Goal: Communication & Community: Answer question/provide support

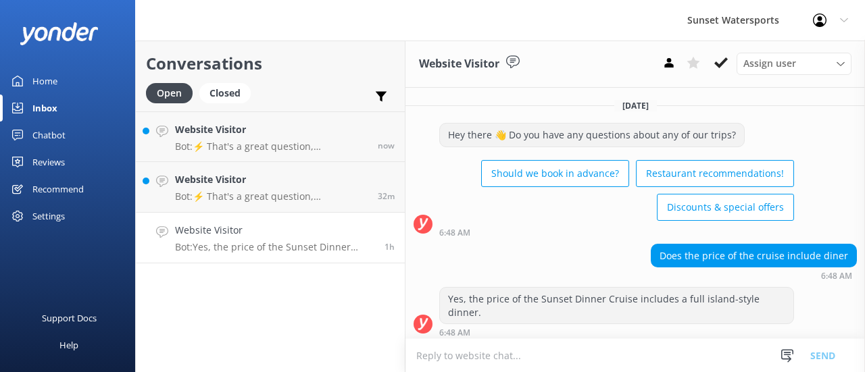
scroll to position [3, 0]
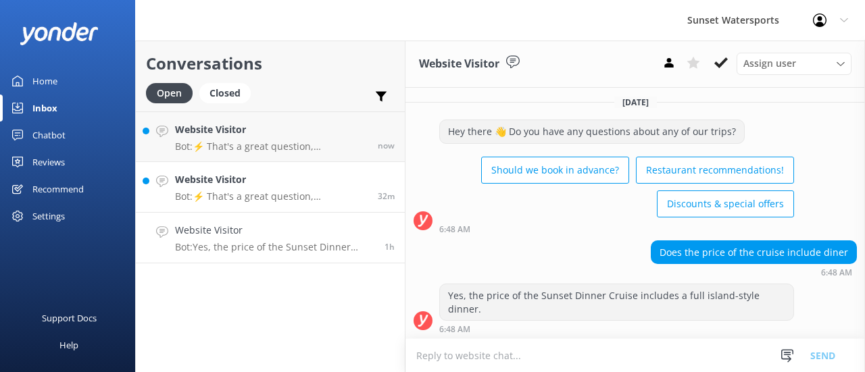
click at [219, 184] on h4 "Website Visitor" at bounding box center [271, 179] width 193 height 15
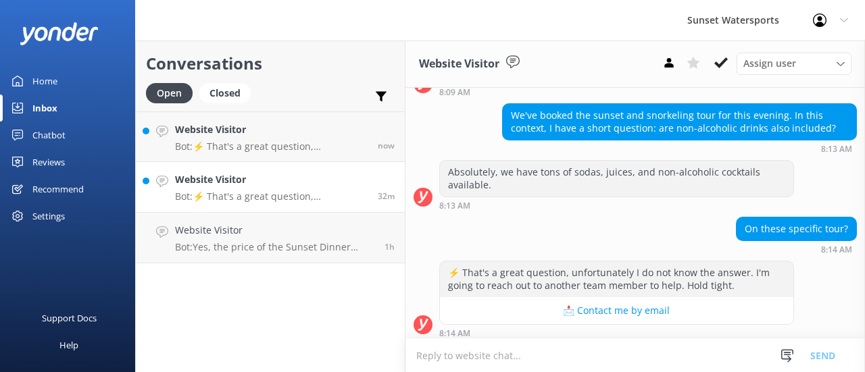
scroll to position [143, 0]
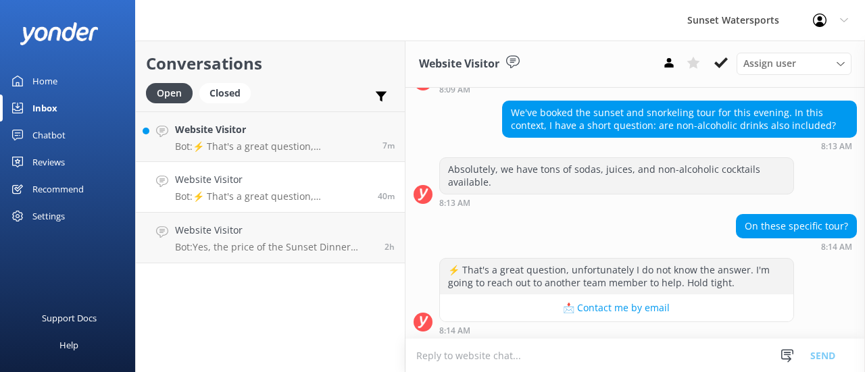
click at [480, 360] on textarea at bounding box center [634, 355] width 459 height 33
click at [500, 357] on textarea "Yes, we have sodas and water available on all of our tours." at bounding box center [634, 355] width 459 height 34
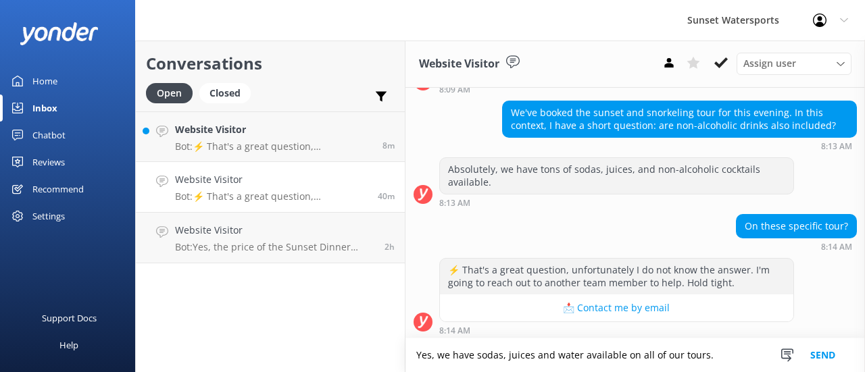
click at [716, 359] on textarea "Yes, we have sodas, juices and water available on all of our tours." at bounding box center [634, 355] width 459 height 34
type textarea "Yes, we have sodas, juices and water available on all of our tours."
click at [835, 359] on button "Send" at bounding box center [822, 355] width 51 height 34
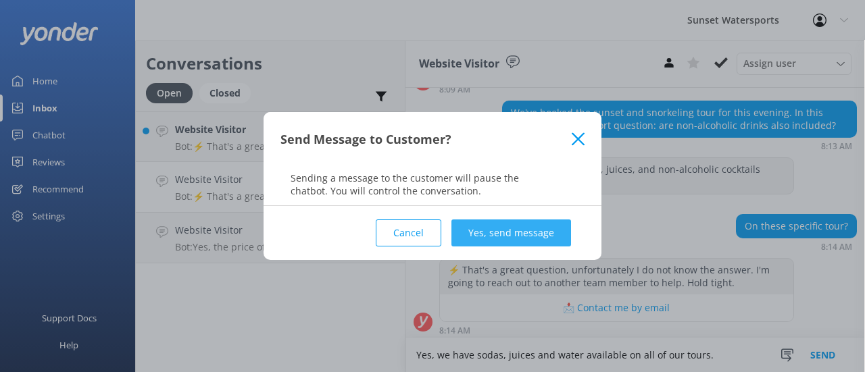
click at [477, 235] on button "Yes, send message" at bounding box center [511, 233] width 120 height 27
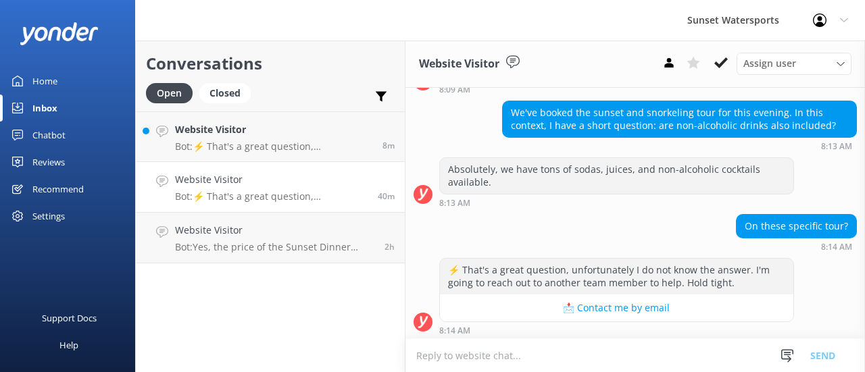
scroll to position [230, 0]
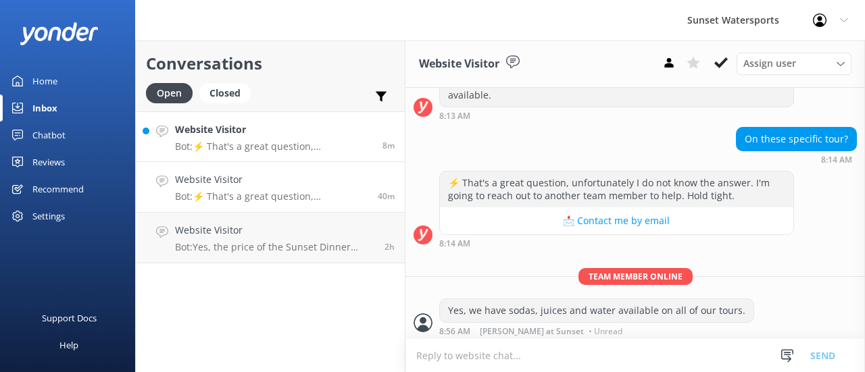
click at [249, 143] on p "Bot: ⚡ That's a great question, unfortunately I do not know the answer. I'm goi…" at bounding box center [273, 147] width 197 height 12
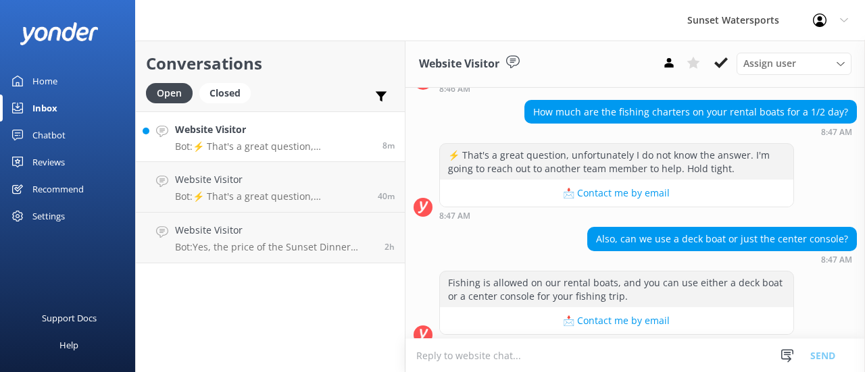
scroll to position [157, 0]
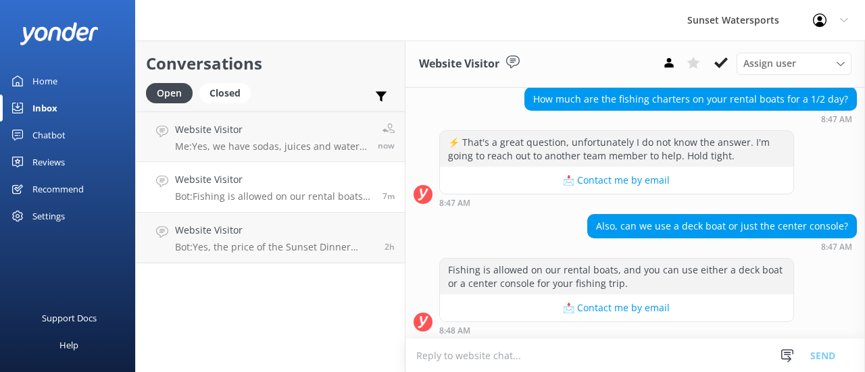
click at [471, 353] on textarea at bounding box center [634, 355] width 459 height 33
click at [467, 361] on textarea at bounding box center [634, 355] width 459 height 33
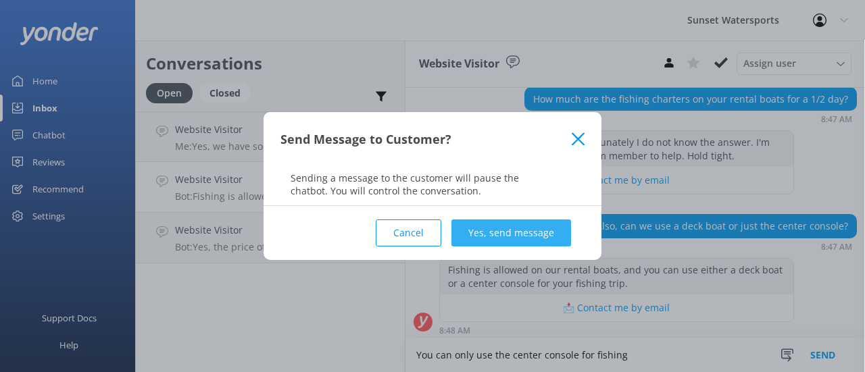
type textarea "You can only use the center console for fishing"
click at [500, 234] on button "Yes, send message" at bounding box center [511, 233] width 120 height 27
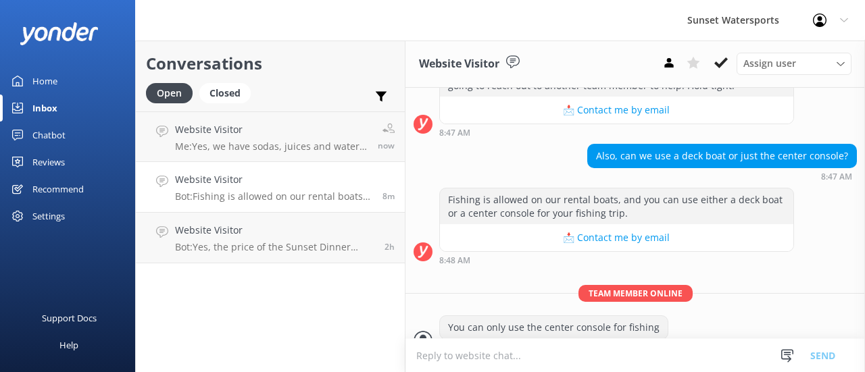
scroll to position [245, 0]
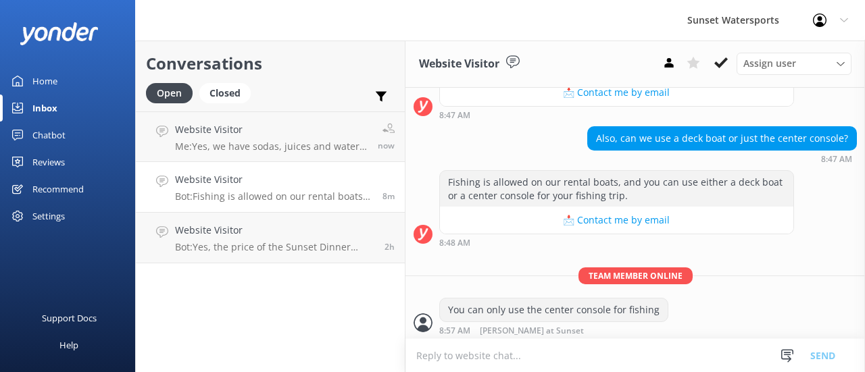
click at [461, 360] on textarea at bounding box center [634, 355] width 459 height 33
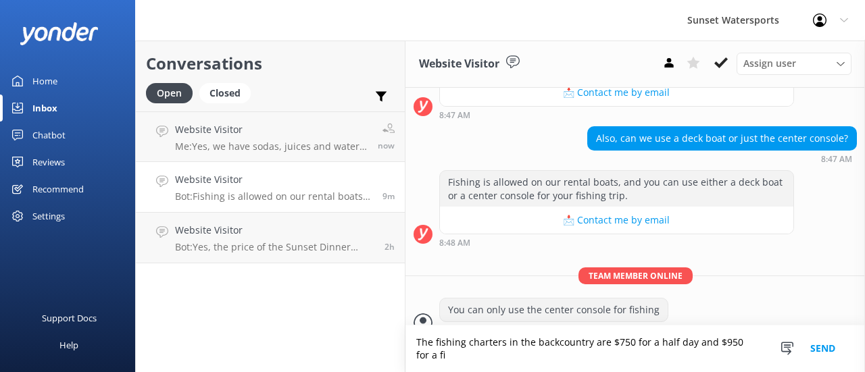
scroll to position [258, 0]
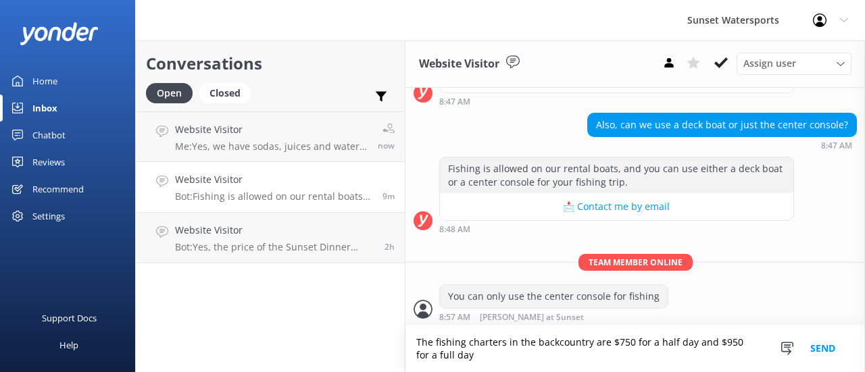
type textarea "The fishing charters in the backcountry are $750 for a half day and $950 for a …"
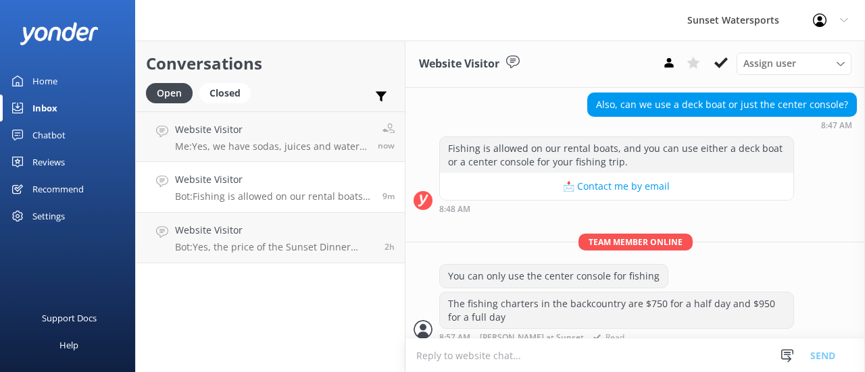
scroll to position [285, 0]
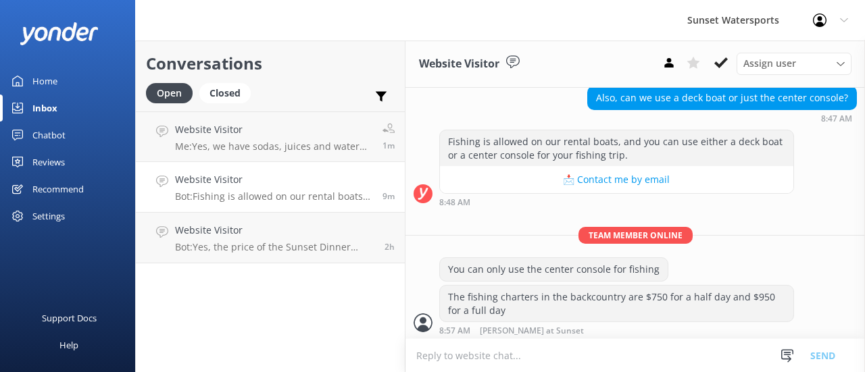
click at [567, 357] on textarea at bounding box center [634, 355] width 459 height 33
paste textarea "[URL][DOMAIN_NAME]"
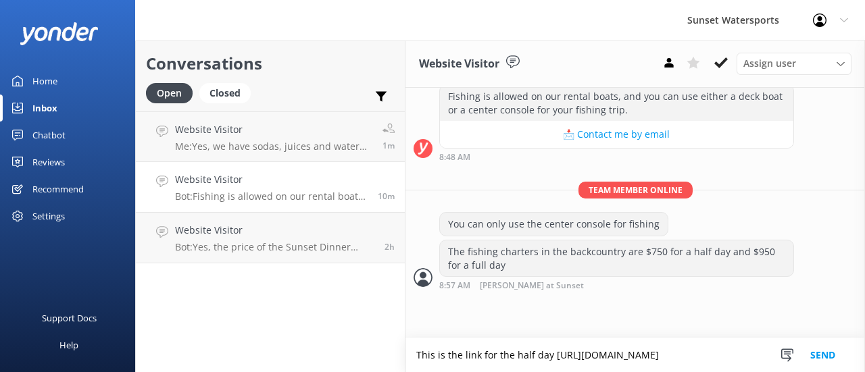
scroll to position [332, 0]
type textarea "This is the link for the half day [URL][DOMAIN_NAME]"
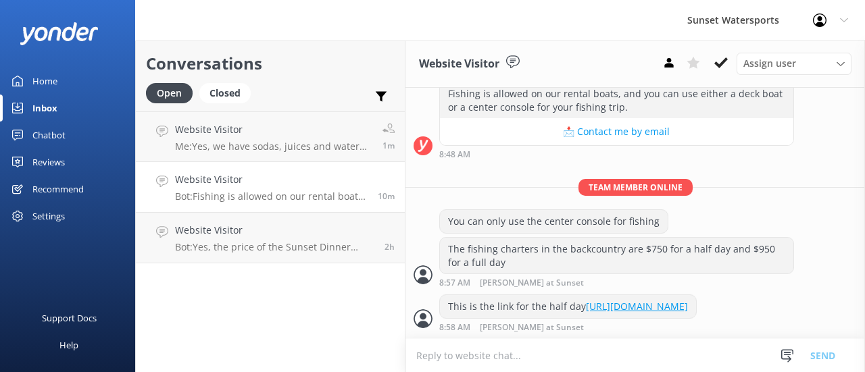
scroll to position [382, 0]
click at [482, 355] on textarea at bounding box center [634, 355] width 459 height 33
paste textarea "[URL][DOMAIN_NAME]"
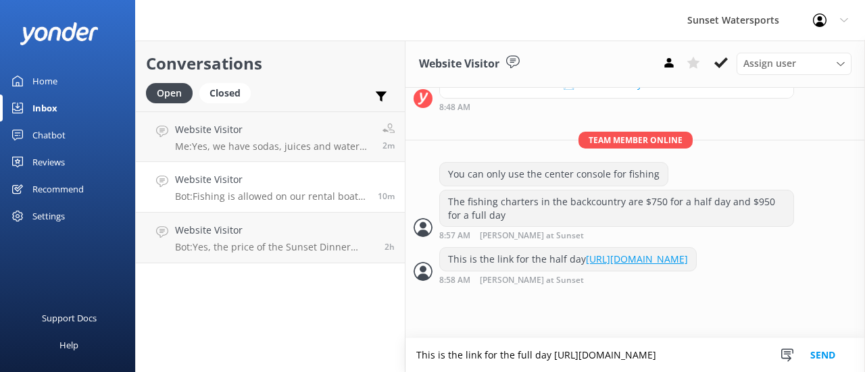
scroll to position [429, 0]
type textarea "This is the link for the full day [URL][DOMAIN_NAME]"
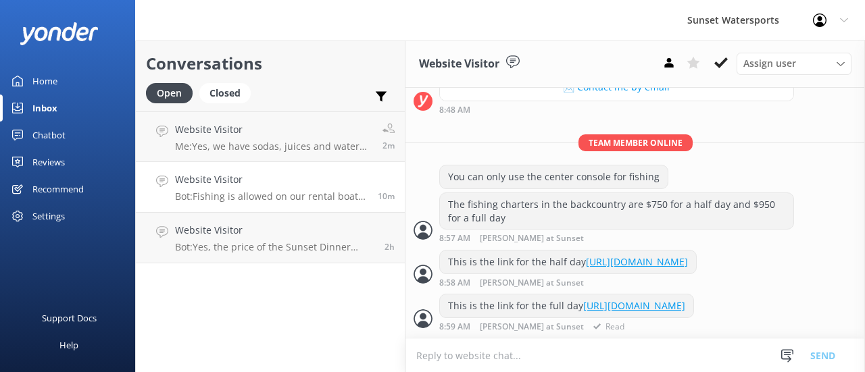
scroll to position [478, 0]
click at [168, 93] on div "Open" at bounding box center [169, 93] width 47 height 20
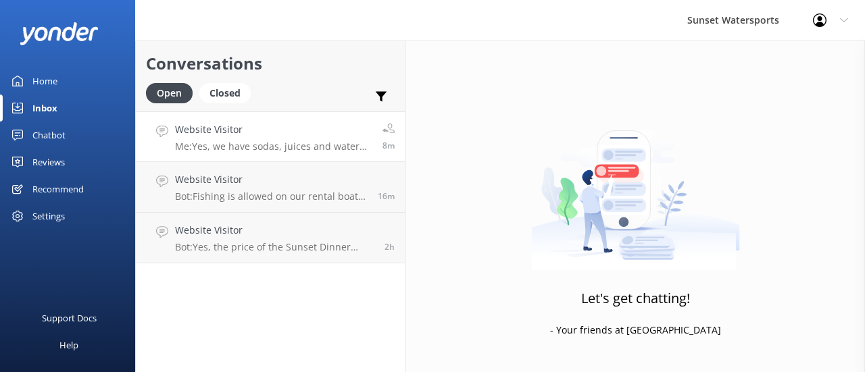
click at [230, 141] on p "Me: Yes, we have sodas, juices and water available on all of our tours." at bounding box center [273, 147] width 197 height 12
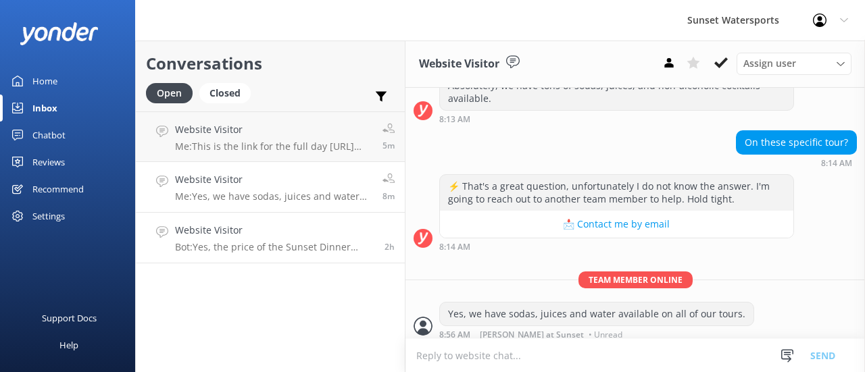
scroll to position [230, 0]
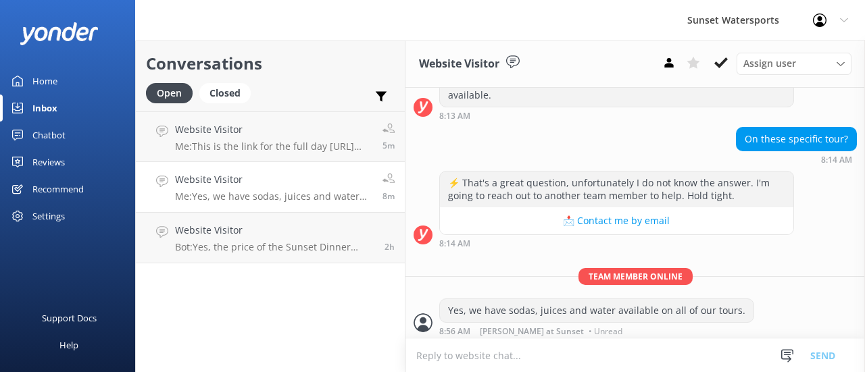
click at [261, 186] on h4 "Website Visitor" at bounding box center [273, 179] width 197 height 15
click at [255, 248] on p "Bot: Yes, the price of the Sunset Dinner Cruise includes a full island-style di…" at bounding box center [274, 247] width 199 height 12
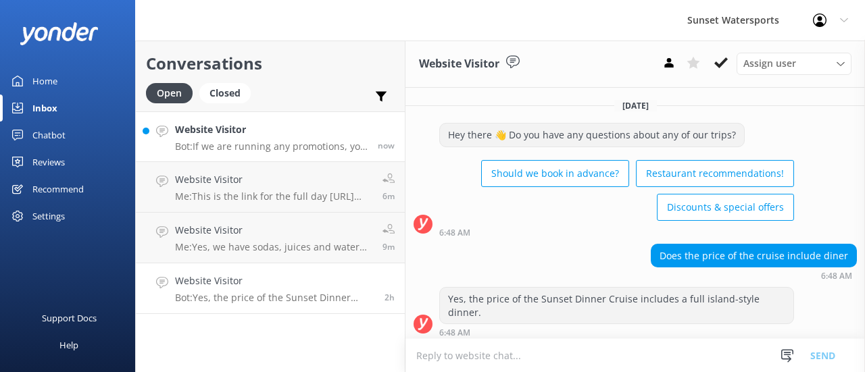
click at [208, 134] on h4 "Website Visitor" at bounding box center [271, 129] width 193 height 15
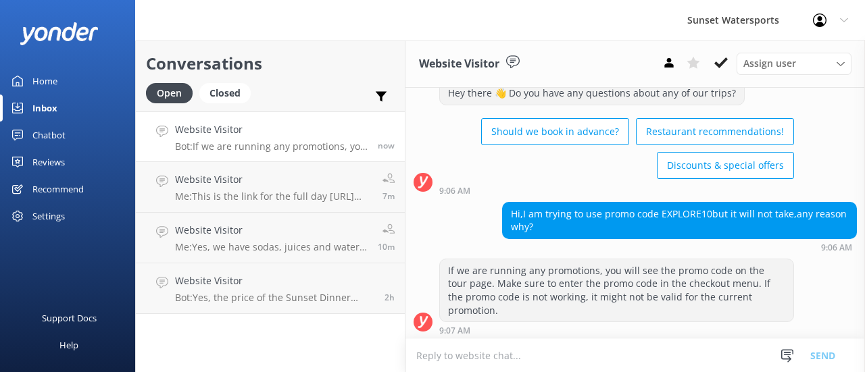
scroll to position [43, 0]
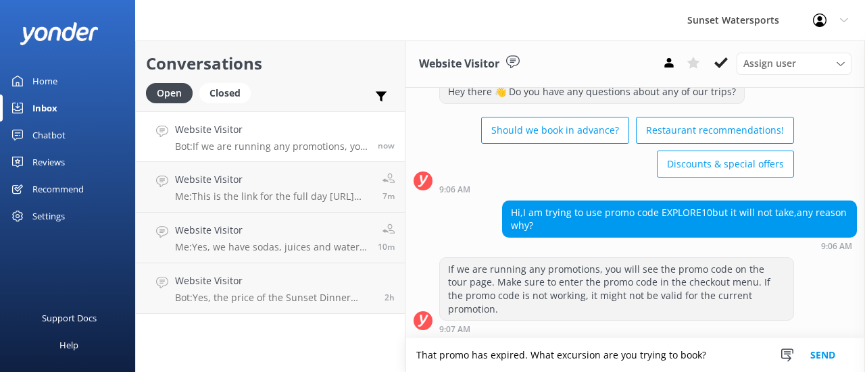
type textarea "That promo has expired. What excursion are you trying to book?"
click at [827, 361] on button "Send" at bounding box center [822, 355] width 51 height 34
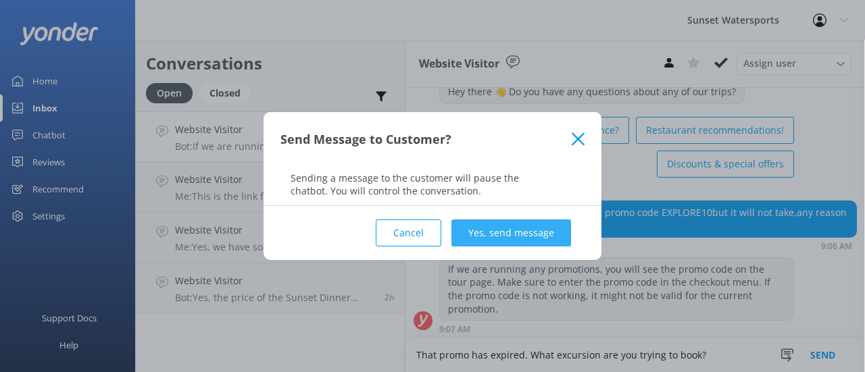
click at [493, 235] on button "Yes, send message" at bounding box center [511, 233] width 120 height 27
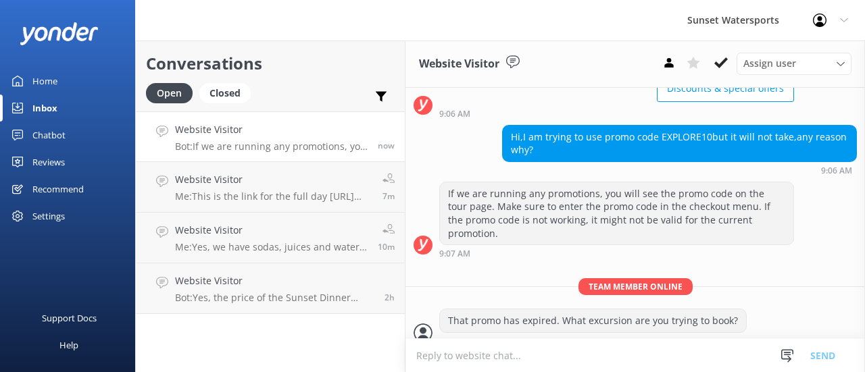
scroll to position [130, 0]
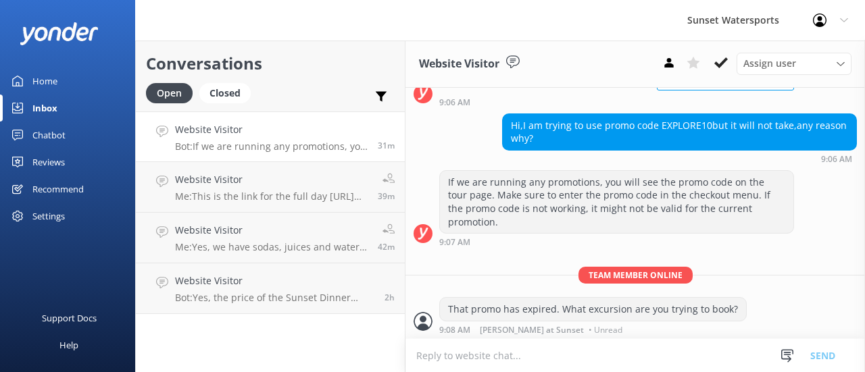
click at [249, 130] on h4 "Website Visitor" at bounding box center [271, 129] width 193 height 15
click at [290, 147] on p "Bot: If we are running any promotions, you will see the promo code on the tour …" at bounding box center [271, 147] width 193 height 12
click at [168, 94] on div "Open" at bounding box center [169, 93] width 47 height 20
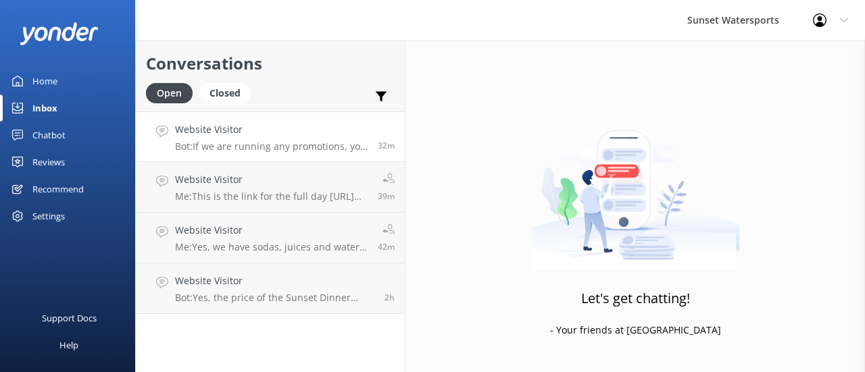
click at [253, 141] on p "Bot: If we are running any promotions, you will see the promo code on the tour …" at bounding box center [271, 147] width 193 height 12
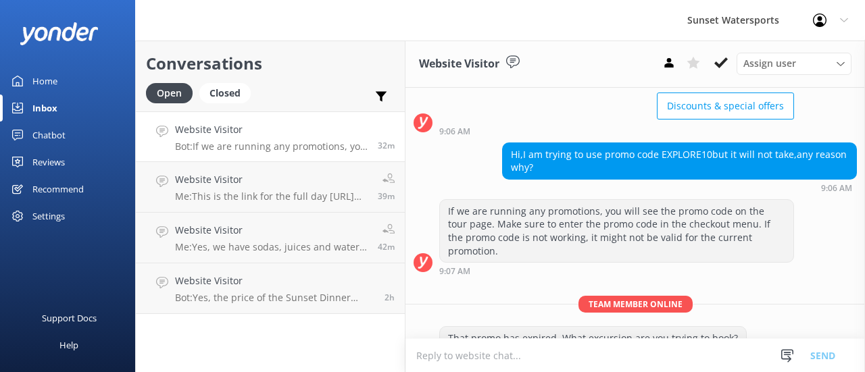
scroll to position [130, 0]
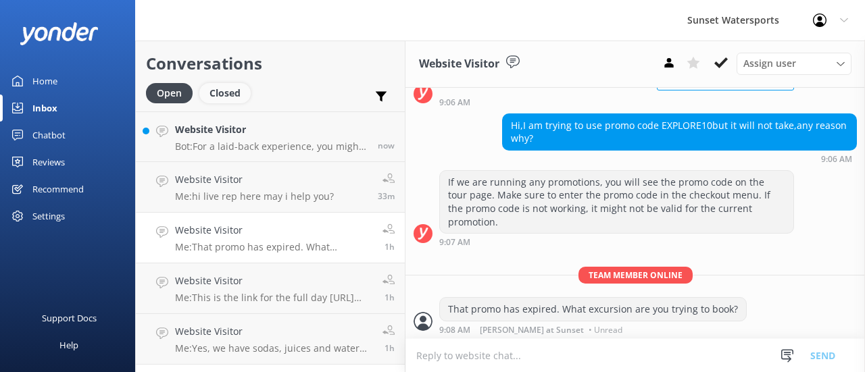
click at [228, 97] on div "Closed" at bounding box center [224, 93] width 51 height 20
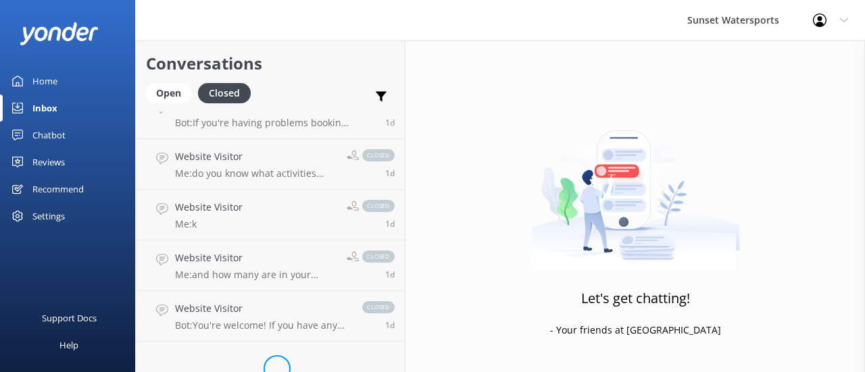
scroll to position [803, 0]
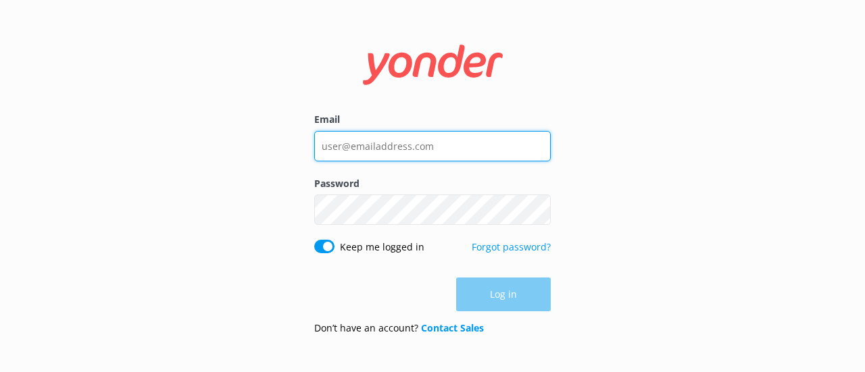
type input "[EMAIL_ADDRESS][DOMAIN_NAME]"
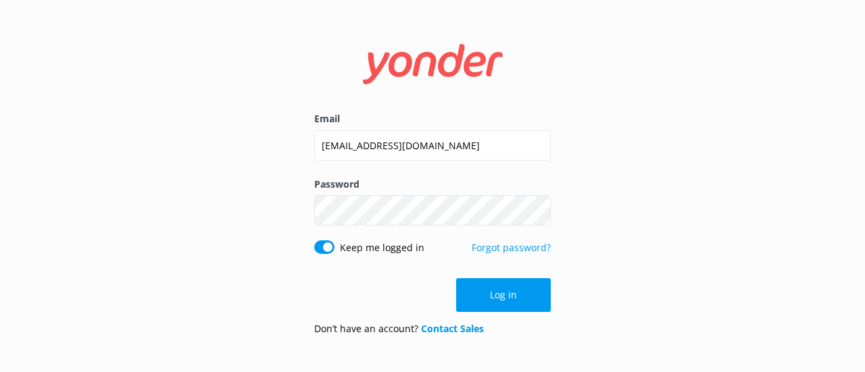
drag, startPoint x: 506, startPoint y: 295, endPoint x: 492, endPoint y: 298, distance: 14.4
click at [505, 295] on button "Log in" at bounding box center [503, 295] width 95 height 34
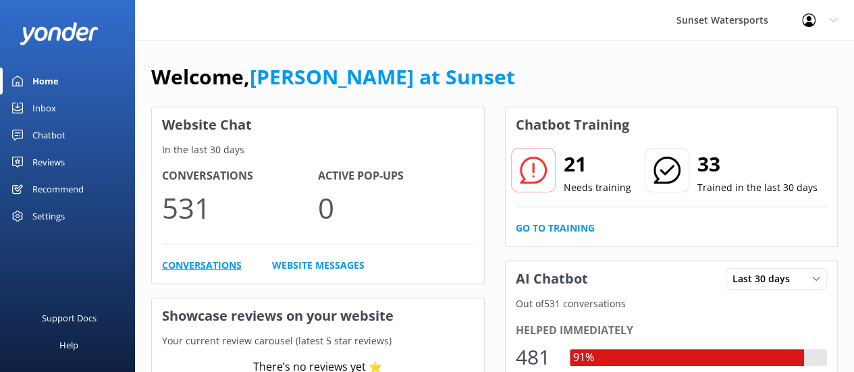
click at [207, 268] on link "Conversations" at bounding box center [202, 265] width 80 height 15
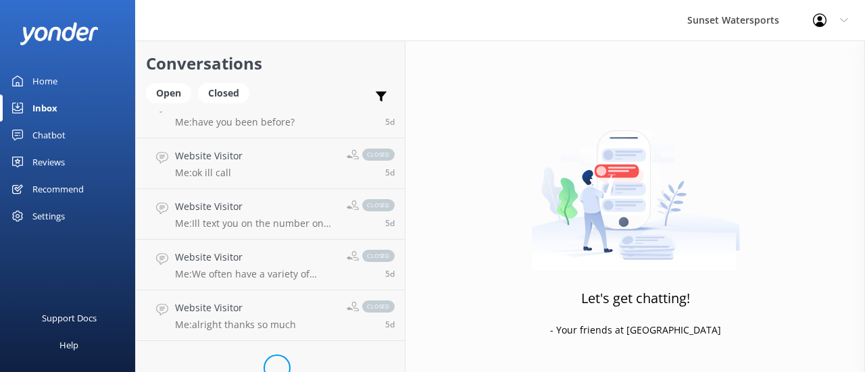
scroll to position [3839, 0]
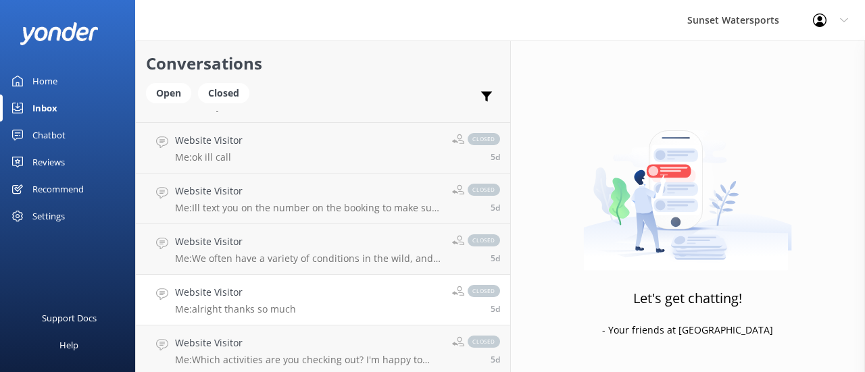
click at [253, 306] on p "Me: alright thanks so much" at bounding box center [235, 309] width 121 height 12
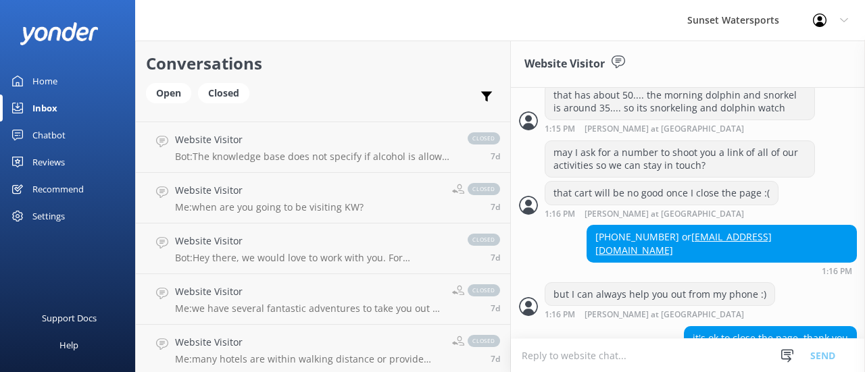
scroll to position [4915, 0]
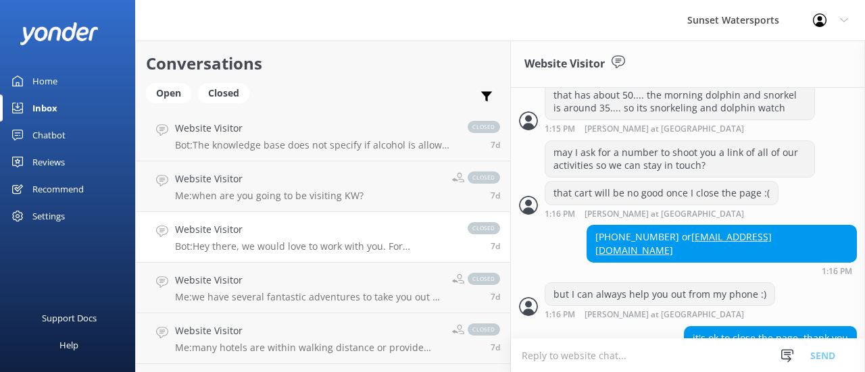
click at [242, 248] on p "Bot: Hey there, we would love to work with you. For information about commissio…" at bounding box center [314, 246] width 279 height 12
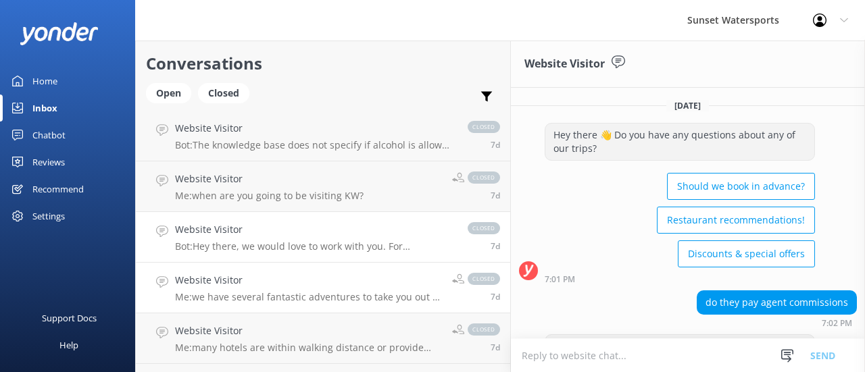
scroll to position [73, 0]
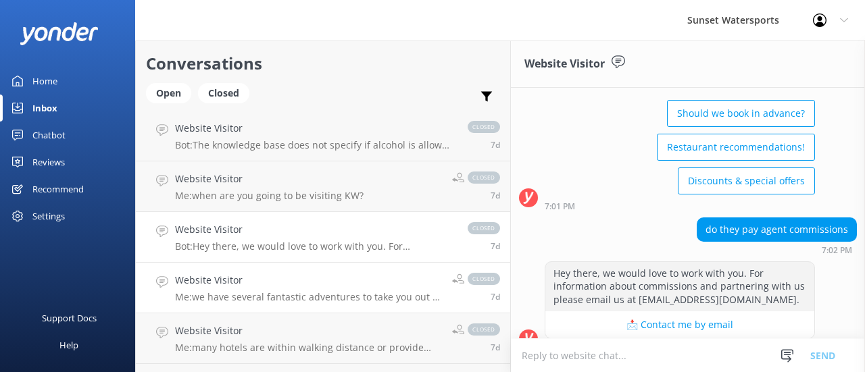
click at [255, 290] on div "Website Visitor Me: we have several fantastic adventures to take you out to the…" at bounding box center [308, 288] width 267 height 30
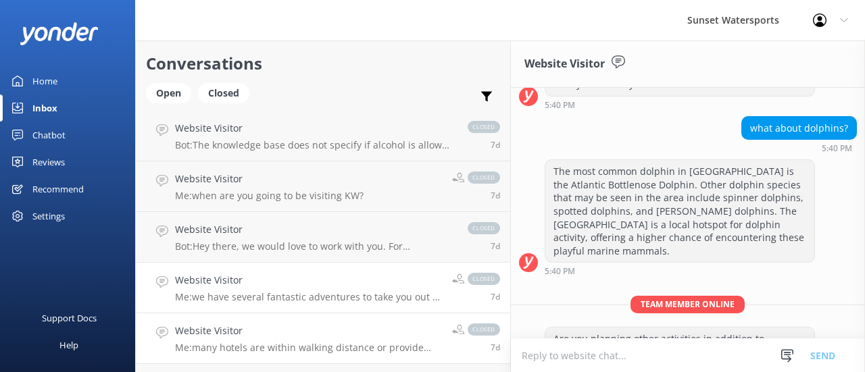
scroll to position [442, 0]
click at [276, 330] on h4 "Website Visitor" at bounding box center [308, 331] width 267 height 15
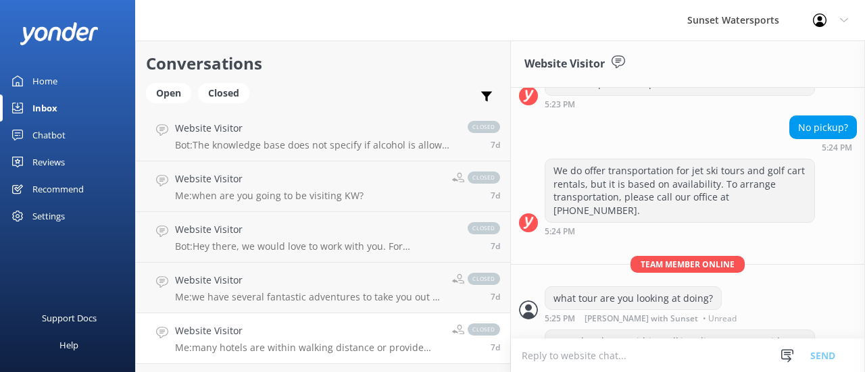
scroll to position [5027, 0]
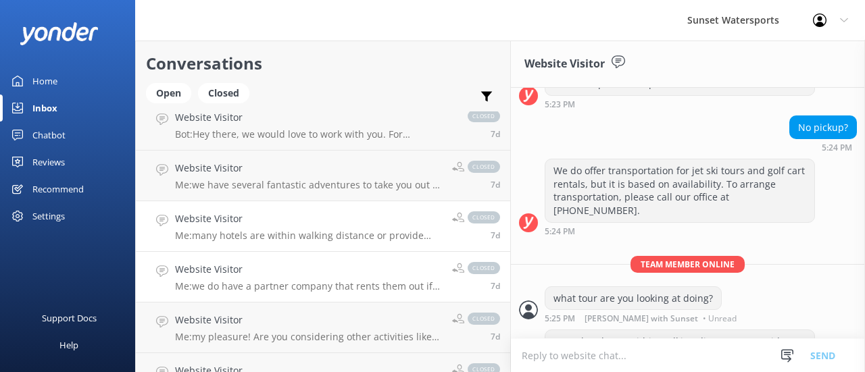
click at [243, 284] on p "Me: we do have a partner company that rents them out if you bring your prescrip…" at bounding box center [308, 286] width 267 height 12
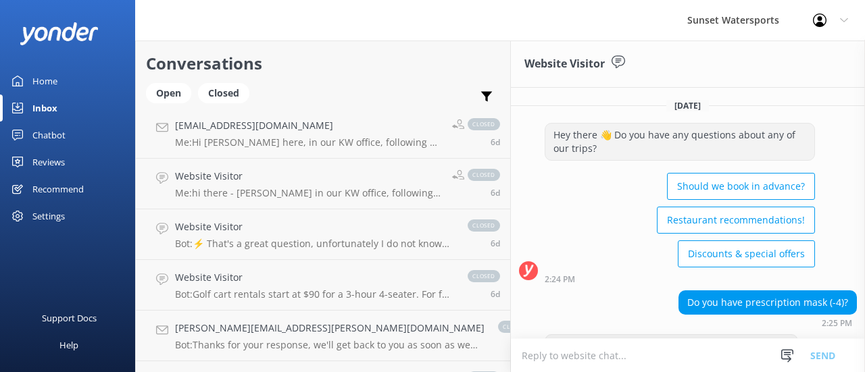
scroll to position [4287, 0]
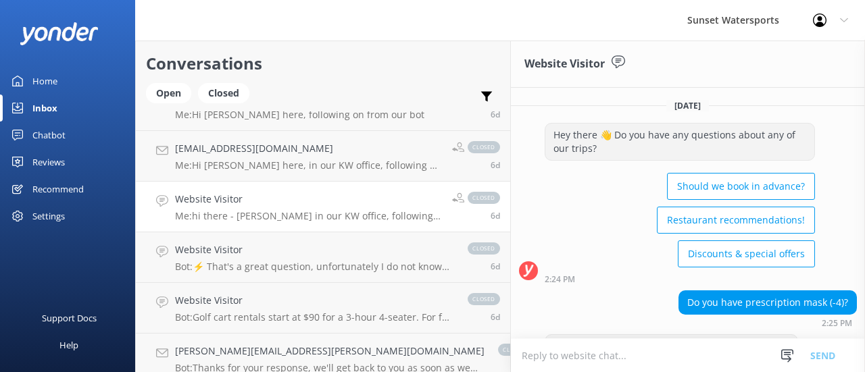
click at [212, 215] on p "Me: hi there - [PERSON_NAME] in our KW office, following on from our VA - are y…" at bounding box center [308, 216] width 267 height 12
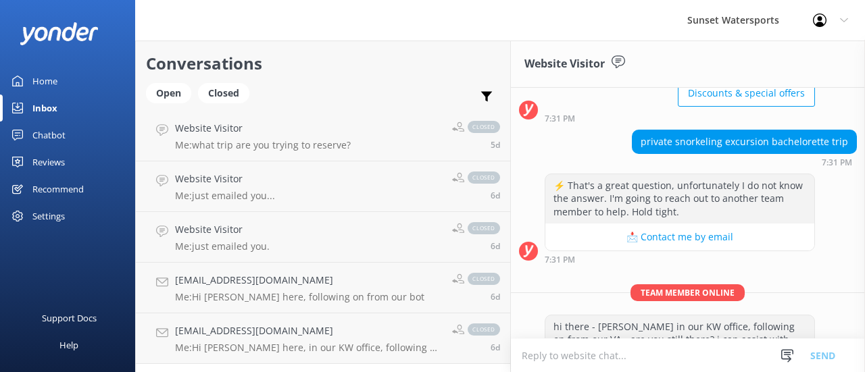
scroll to position [4081, 0]
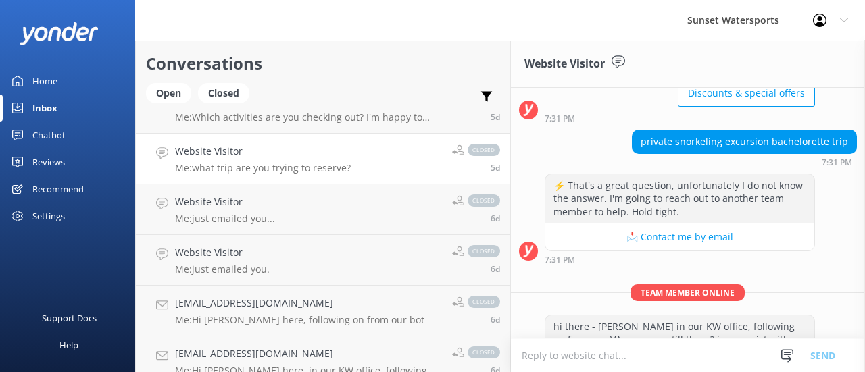
click at [238, 164] on p "Me: what trip are you trying to reserve?" at bounding box center [263, 168] width 176 height 12
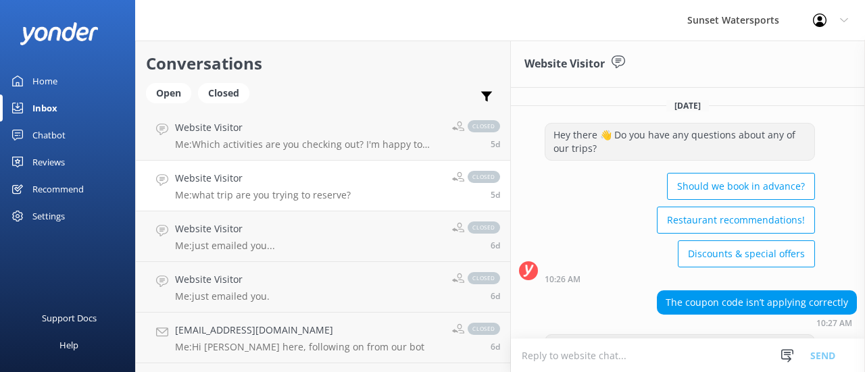
scroll to position [4027, 0]
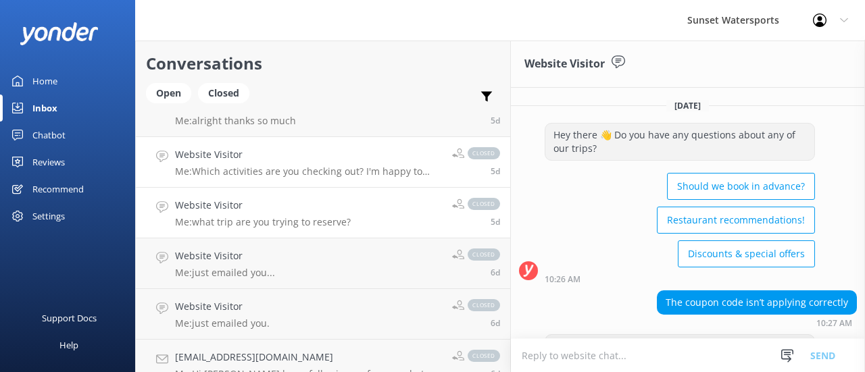
click at [264, 159] on h4 "Website Visitor" at bounding box center [308, 154] width 267 height 15
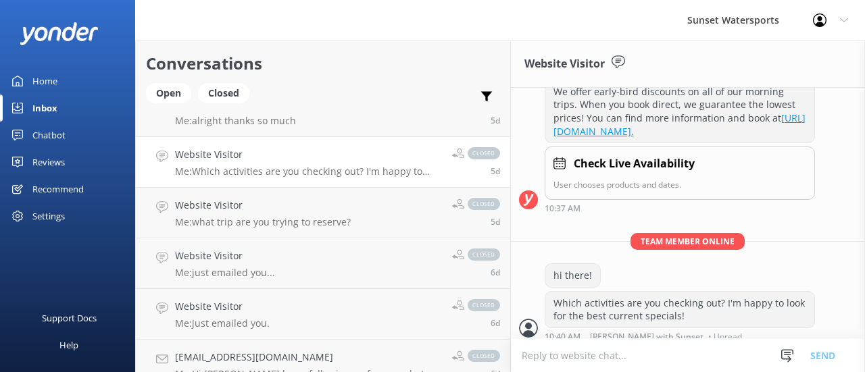
scroll to position [256, 0]
click at [230, 120] on p "Me: alright thanks so much" at bounding box center [235, 121] width 121 height 12
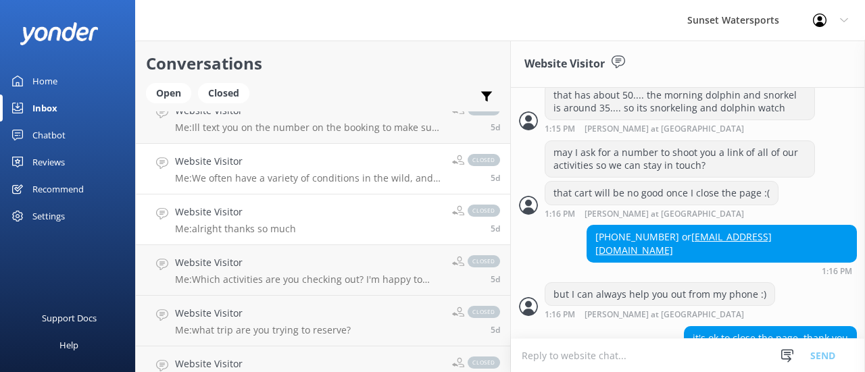
scroll to position [3919, 0]
click at [246, 176] on p "Me: We often have a variety of conditions in the wild, and we can not predict e…" at bounding box center [308, 178] width 267 height 12
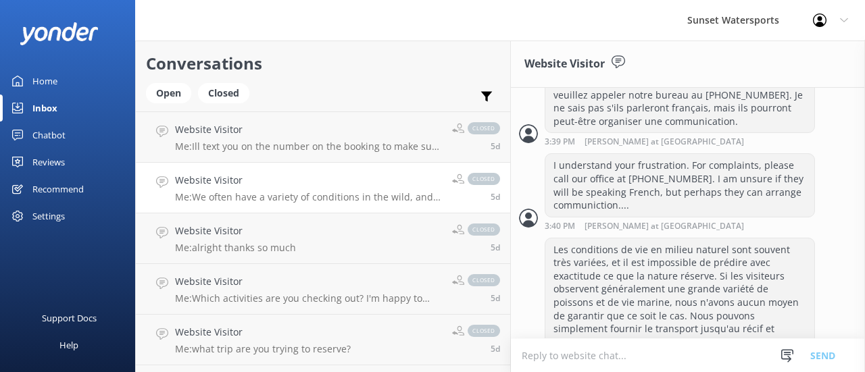
scroll to position [3892, 0]
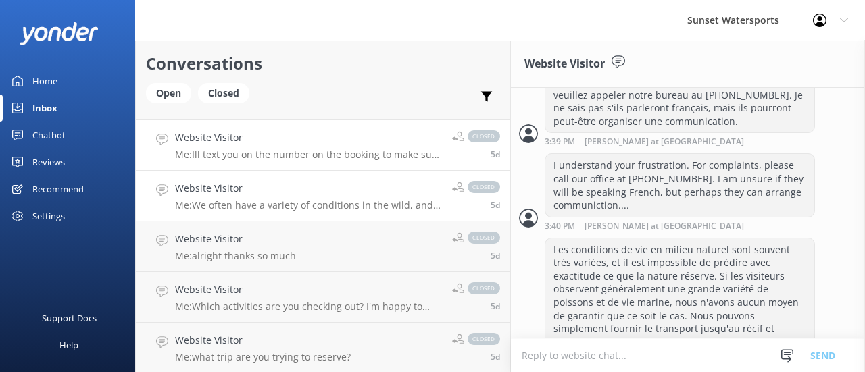
click at [250, 153] on p "Me: Ill text you on the number on the booking to make sure you get this" at bounding box center [308, 155] width 267 height 12
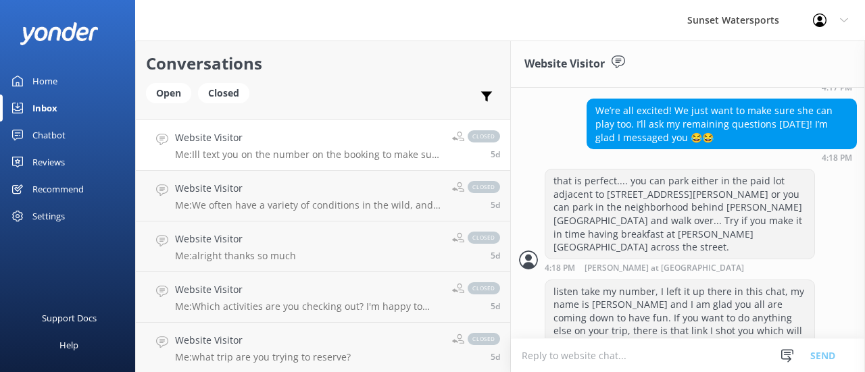
scroll to position [2316, 0]
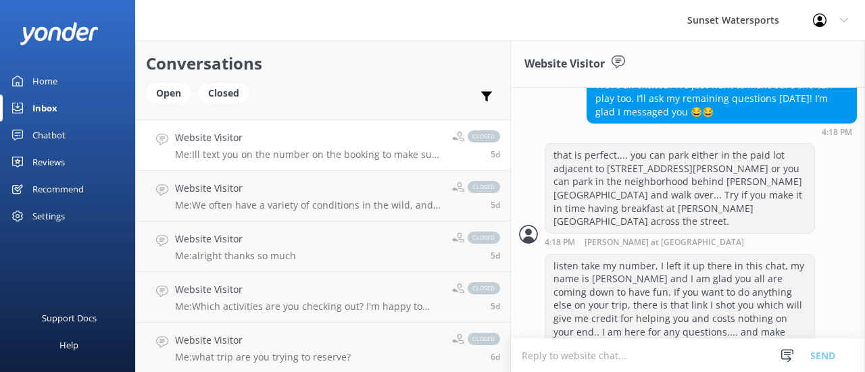
click at [34, 82] on div "Home" at bounding box center [44, 81] width 25 height 27
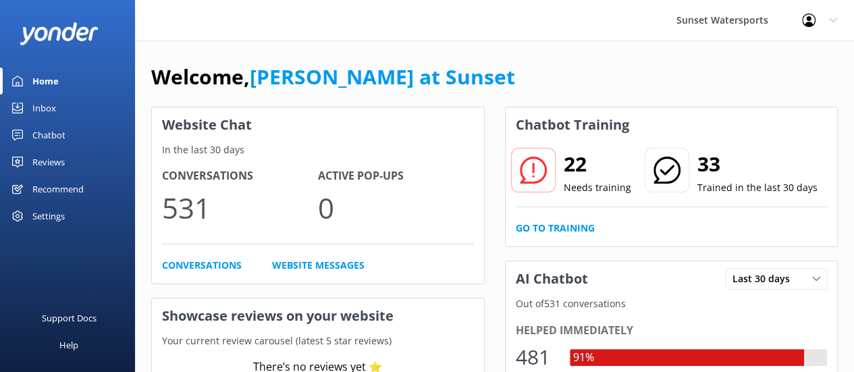
click at [57, 107] on link "Inbox" at bounding box center [67, 108] width 135 height 27
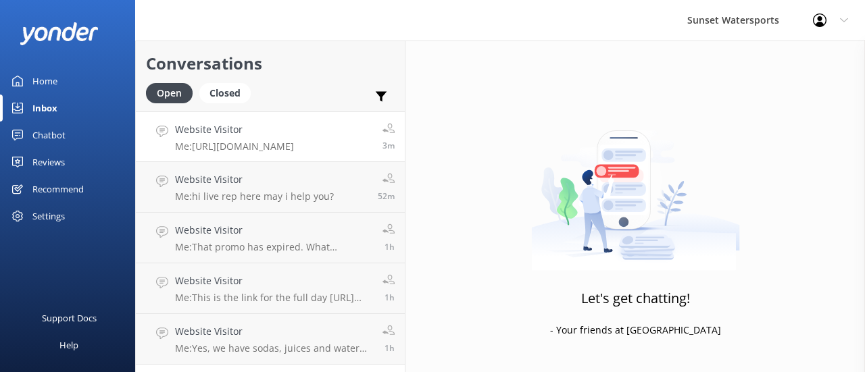
click at [222, 132] on h4 "Website Visitor" at bounding box center [234, 129] width 119 height 15
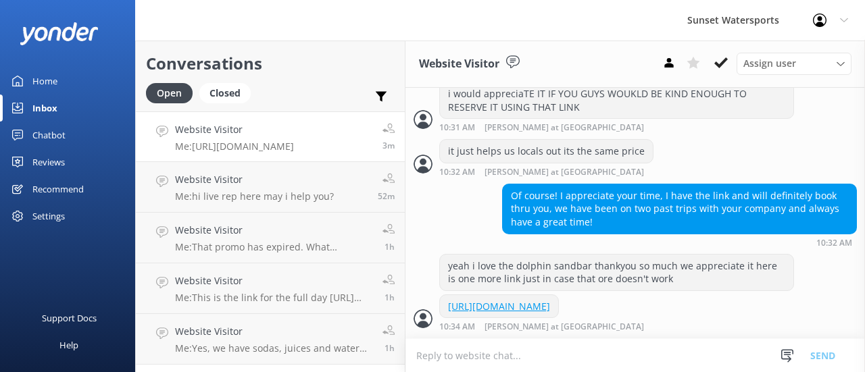
scroll to position [1004, 0]
click at [309, 346] on p "Me: Yes, we have sodas, juices and water available on all of our tours." at bounding box center [273, 348] width 197 height 12
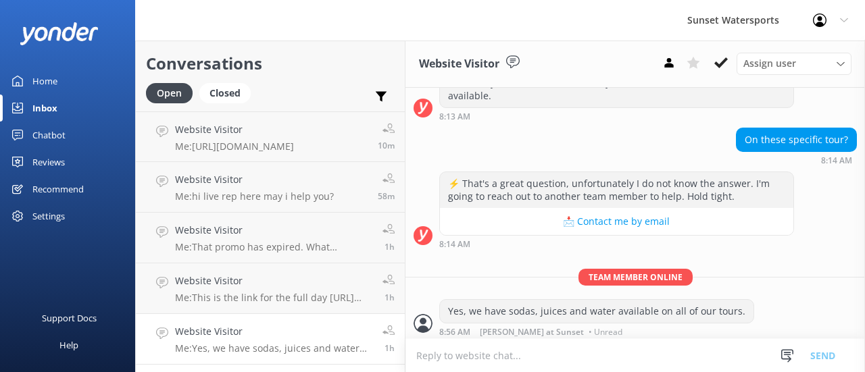
scroll to position [230, 0]
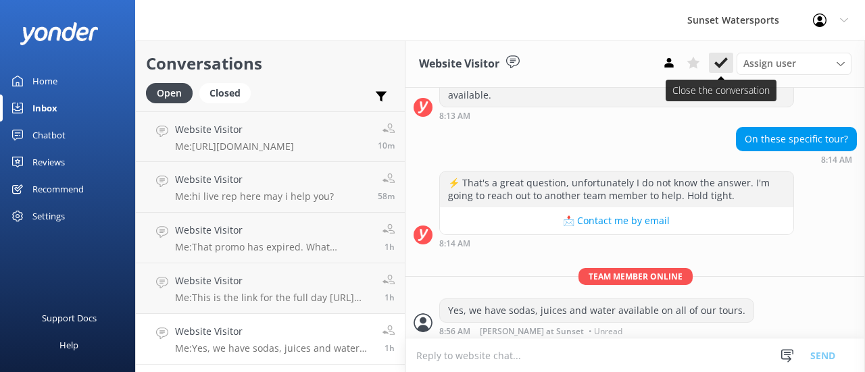
click at [723, 63] on use at bounding box center [721, 62] width 14 height 11
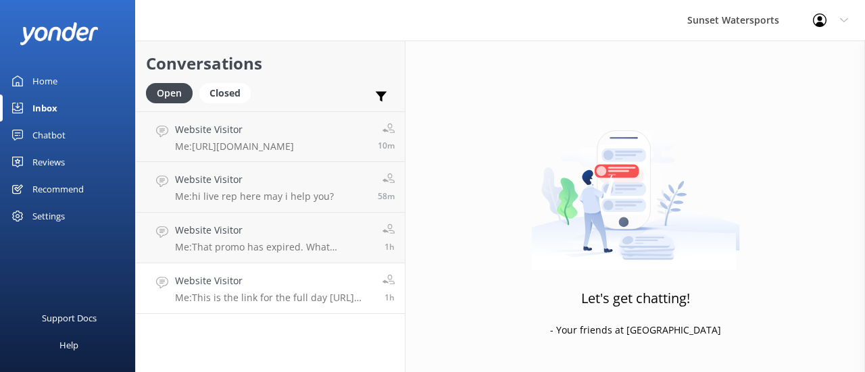
click at [263, 292] on div "Website Visitor Me: This is the link for the full day [URL][DOMAIN_NAME]" at bounding box center [273, 289] width 197 height 30
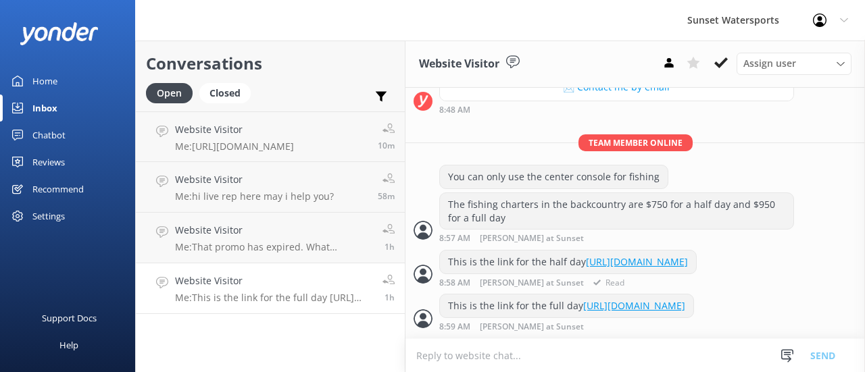
scroll to position [478, 0]
click at [284, 242] on p "Me: That promo has expired. What excursion are you trying to book?" at bounding box center [273, 247] width 197 height 12
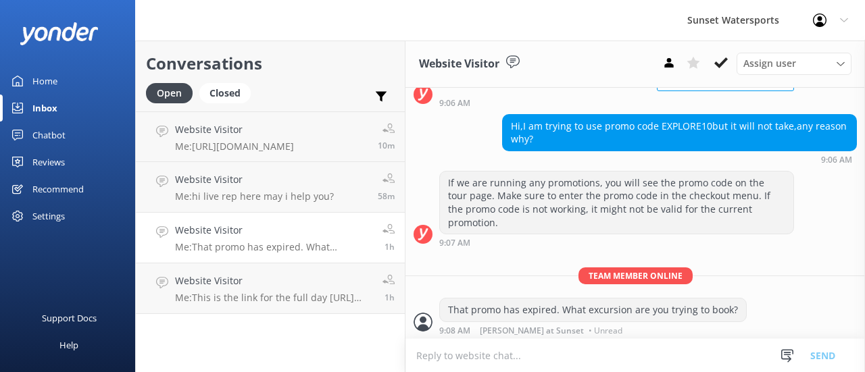
scroll to position [130, 0]
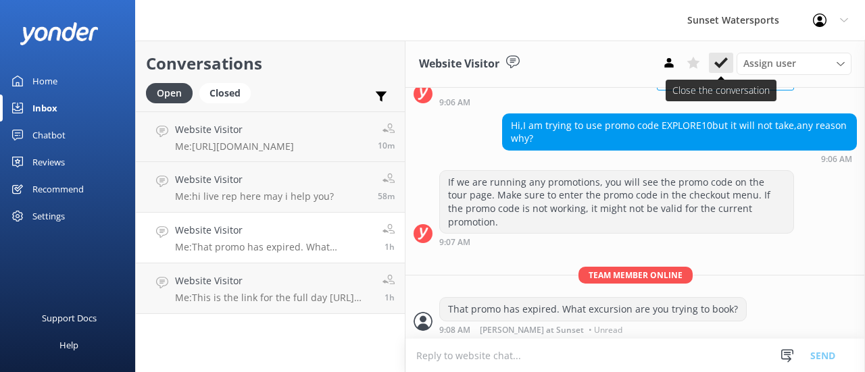
click at [722, 57] on icon at bounding box center [721, 63] width 14 height 14
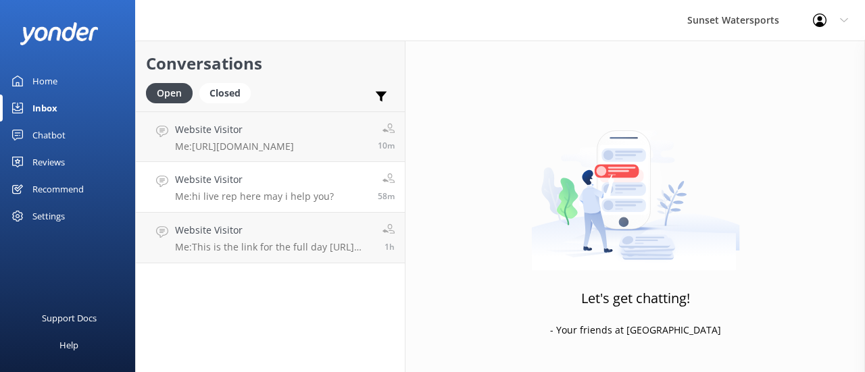
click at [255, 182] on h4 "Website Visitor" at bounding box center [254, 179] width 159 height 15
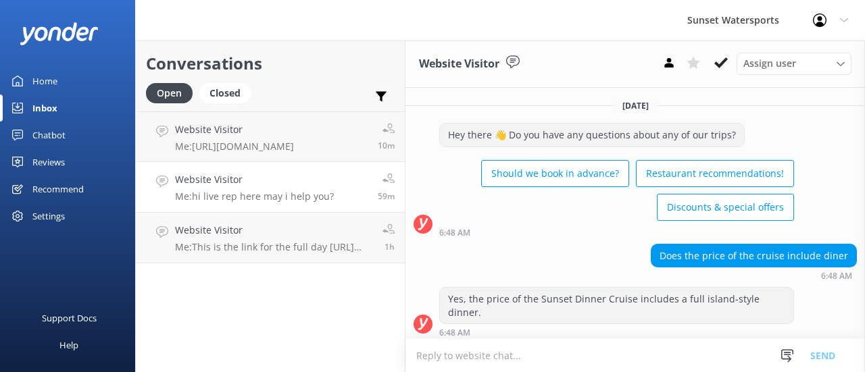
scroll to position [91, 0]
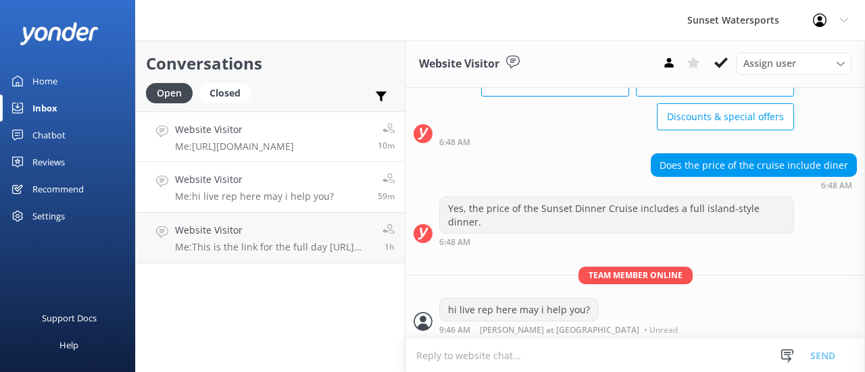
click at [247, 145] on p "Me: [URL][DOMAIN_NAME]" at bounding box center [234, 147] width 119 height 12
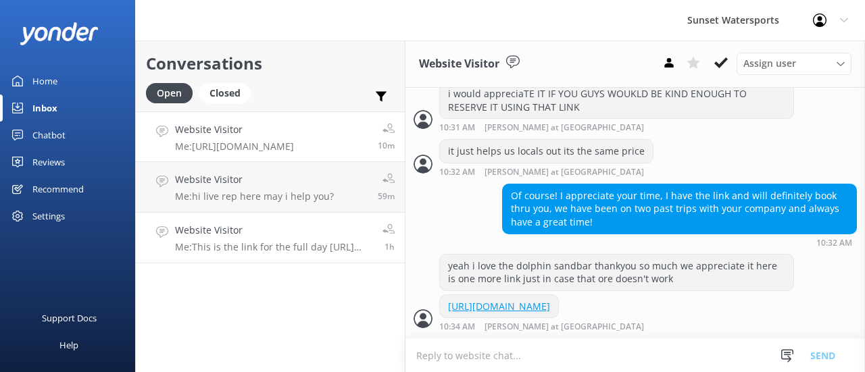
scroll to position [1004, 0]
click at [259, 242] on p "Me: This is the link for the full day [URL][DOMAIN_NAME]" at bounding box center [273, 247] width 197 height 12
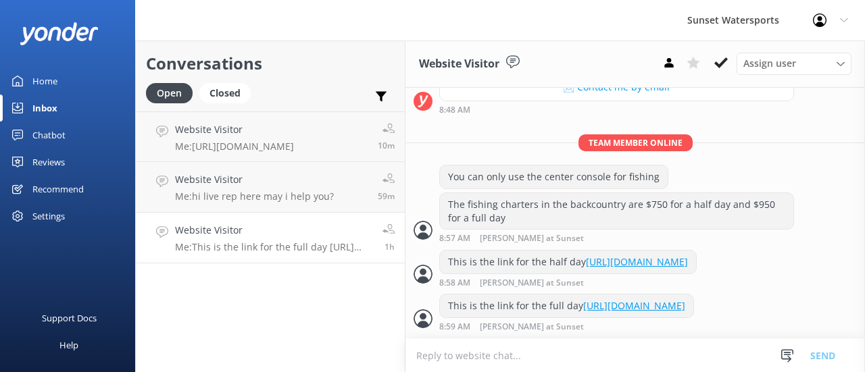
scroll to position [478, 0]
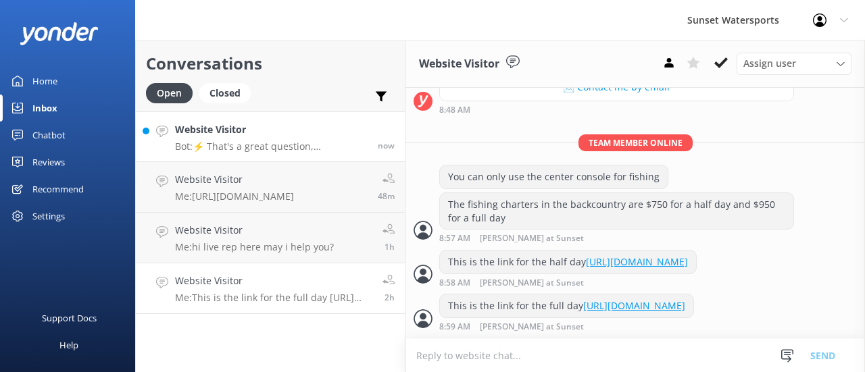
click at [240, 145] on p "Bot: ⚡ That's a great question, unfortunately I do not know the answer. I'm goi…" at bounding box center [271, 147] width 193 height 12
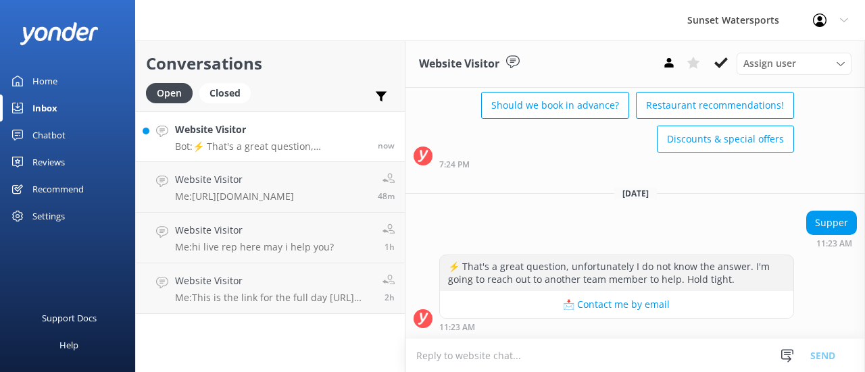
scroll to position [704, 0]
